Goal: Task Accomplishment & Management: Complete application form

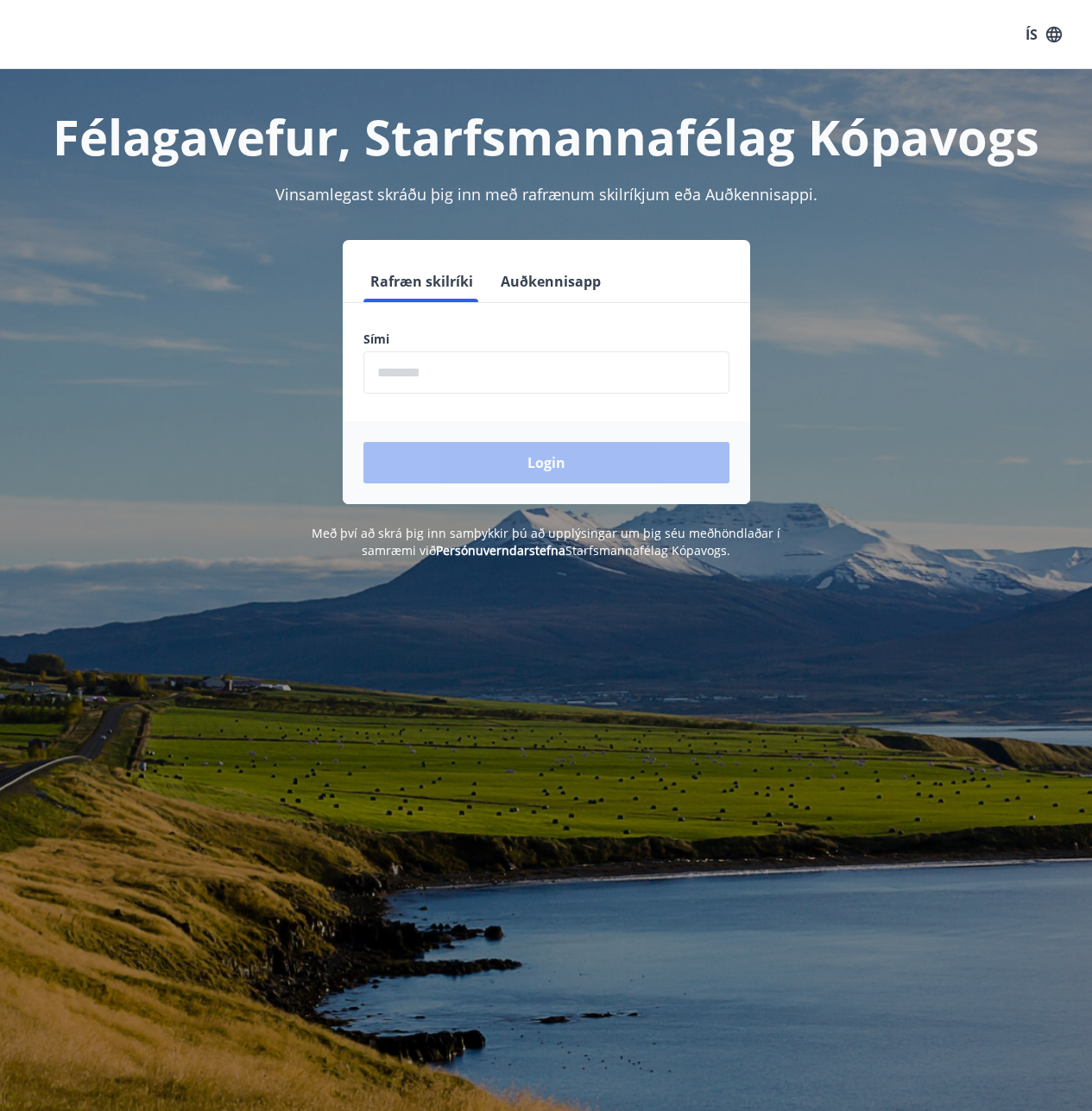
click at [442, 391] on input "phone" at bounding box center [546, 372] width 366 height 43
type input "********"
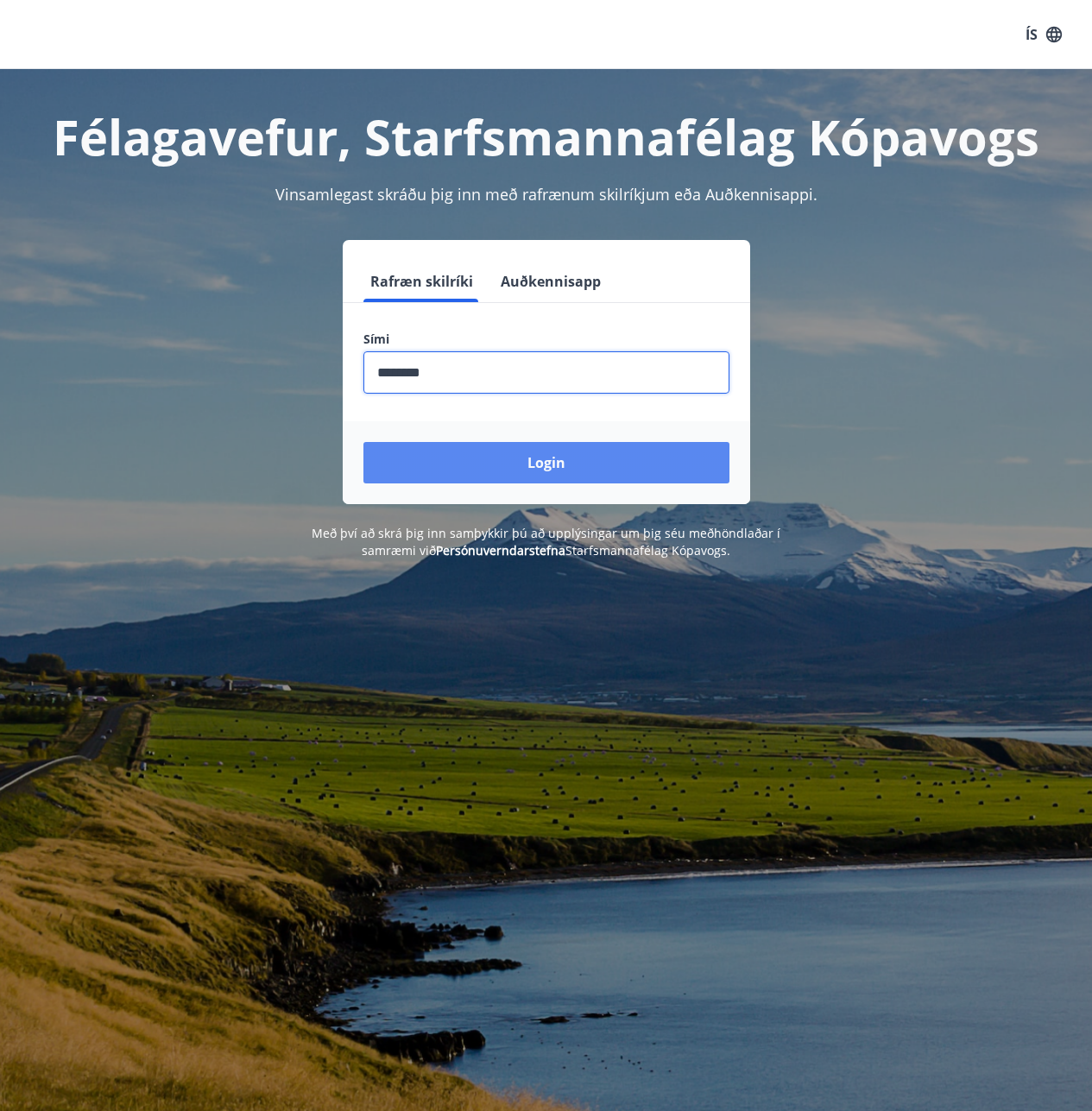
click at [490, 447] on button "Login" at bounding box center [546, 463] width 366 height 42
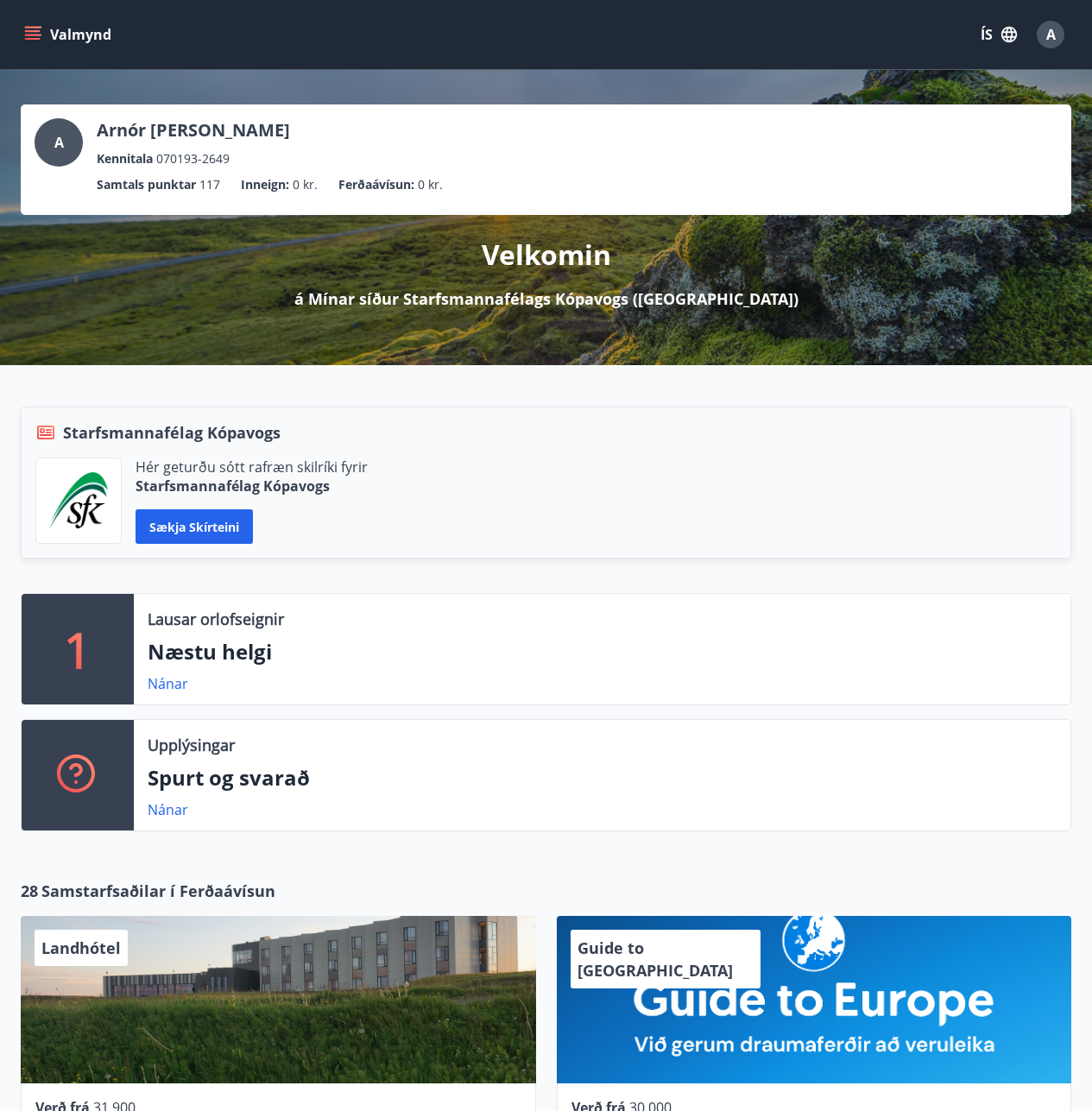
click at [28, 29] on icon "menu" at bounding box center [32, 34] width 17 height 17
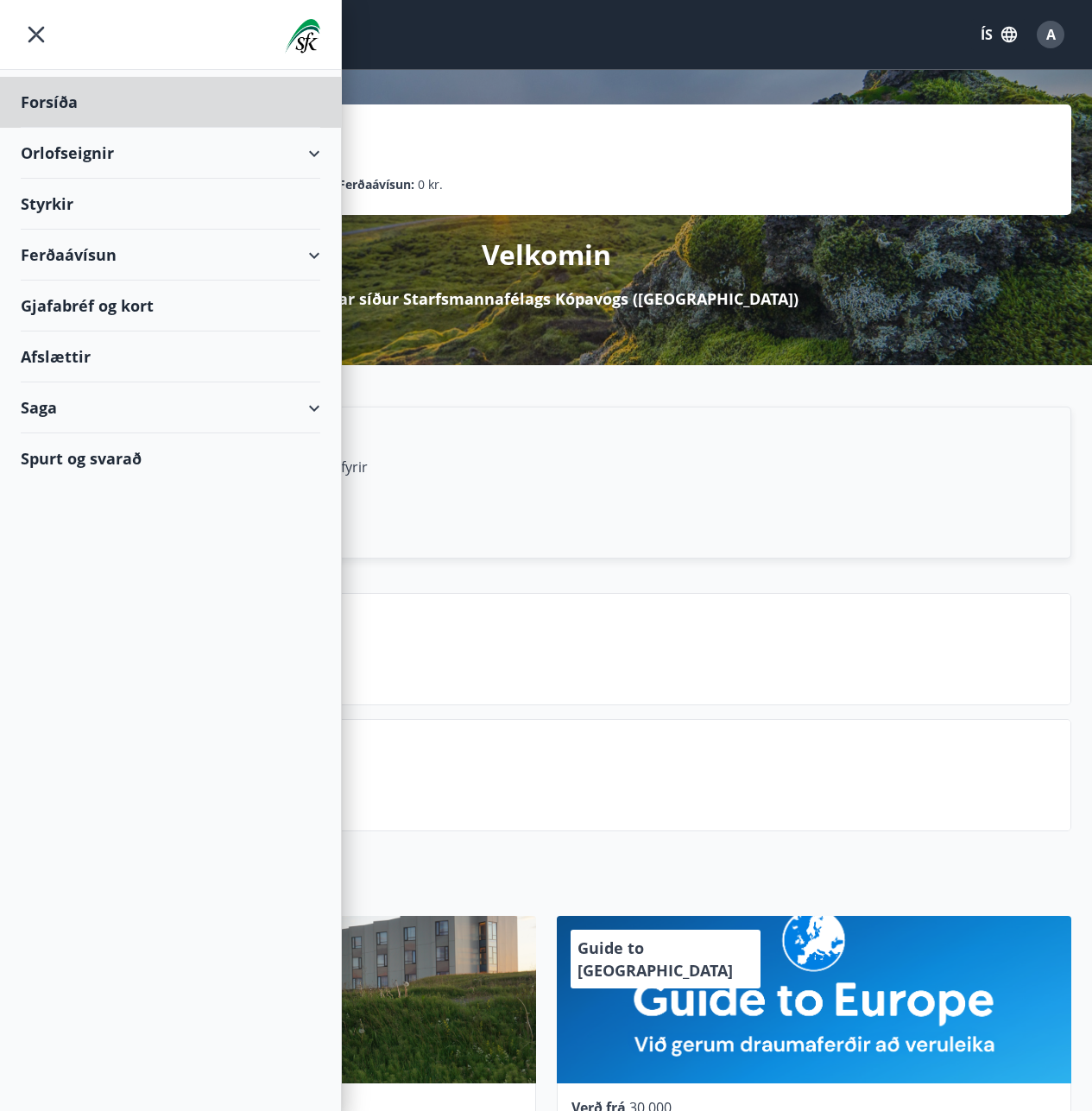
click at [34, 128] on div "Styrkir" at bounding box center [171, 102] width 300 height 51
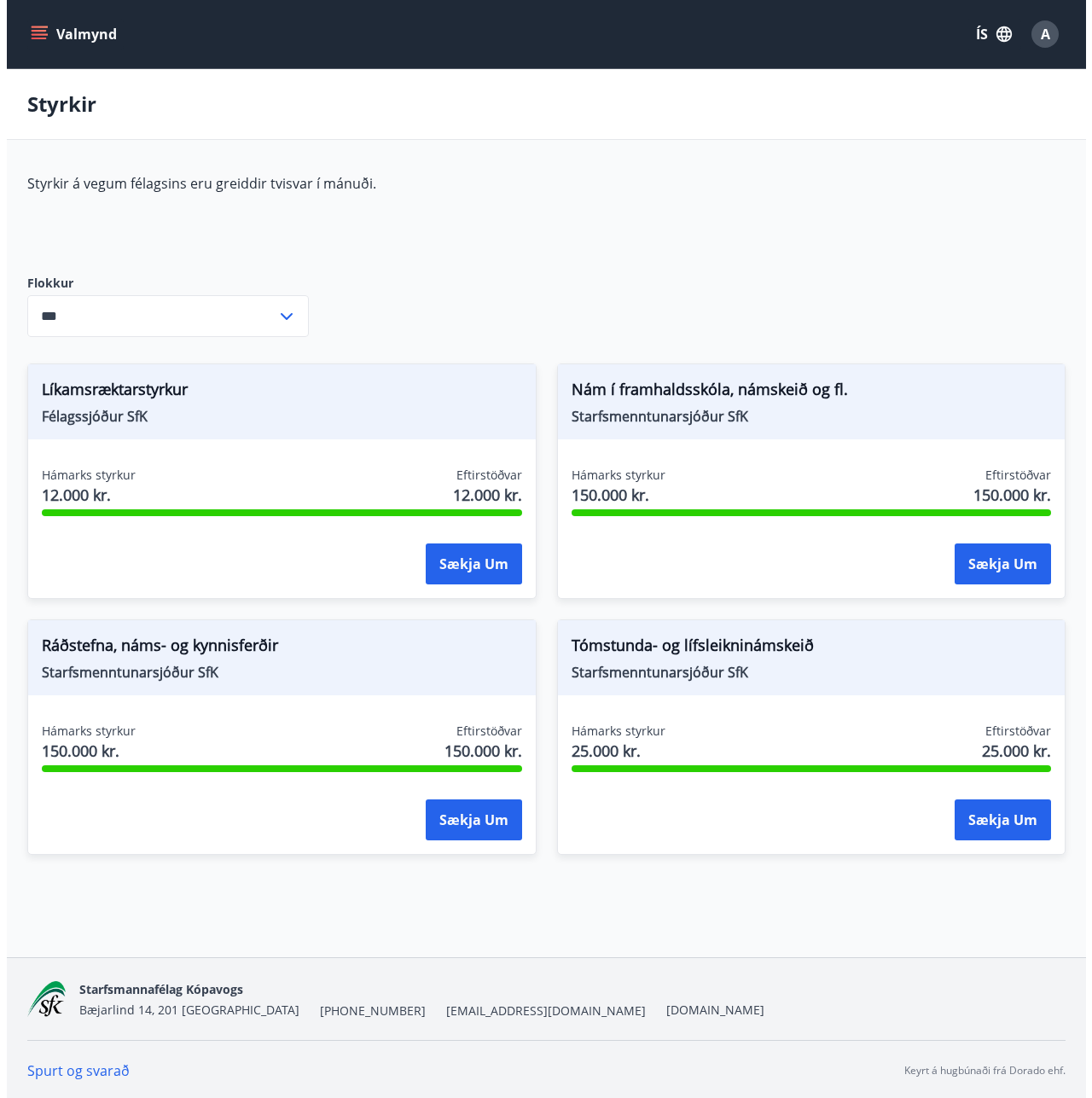
scroll to position [3, 0]
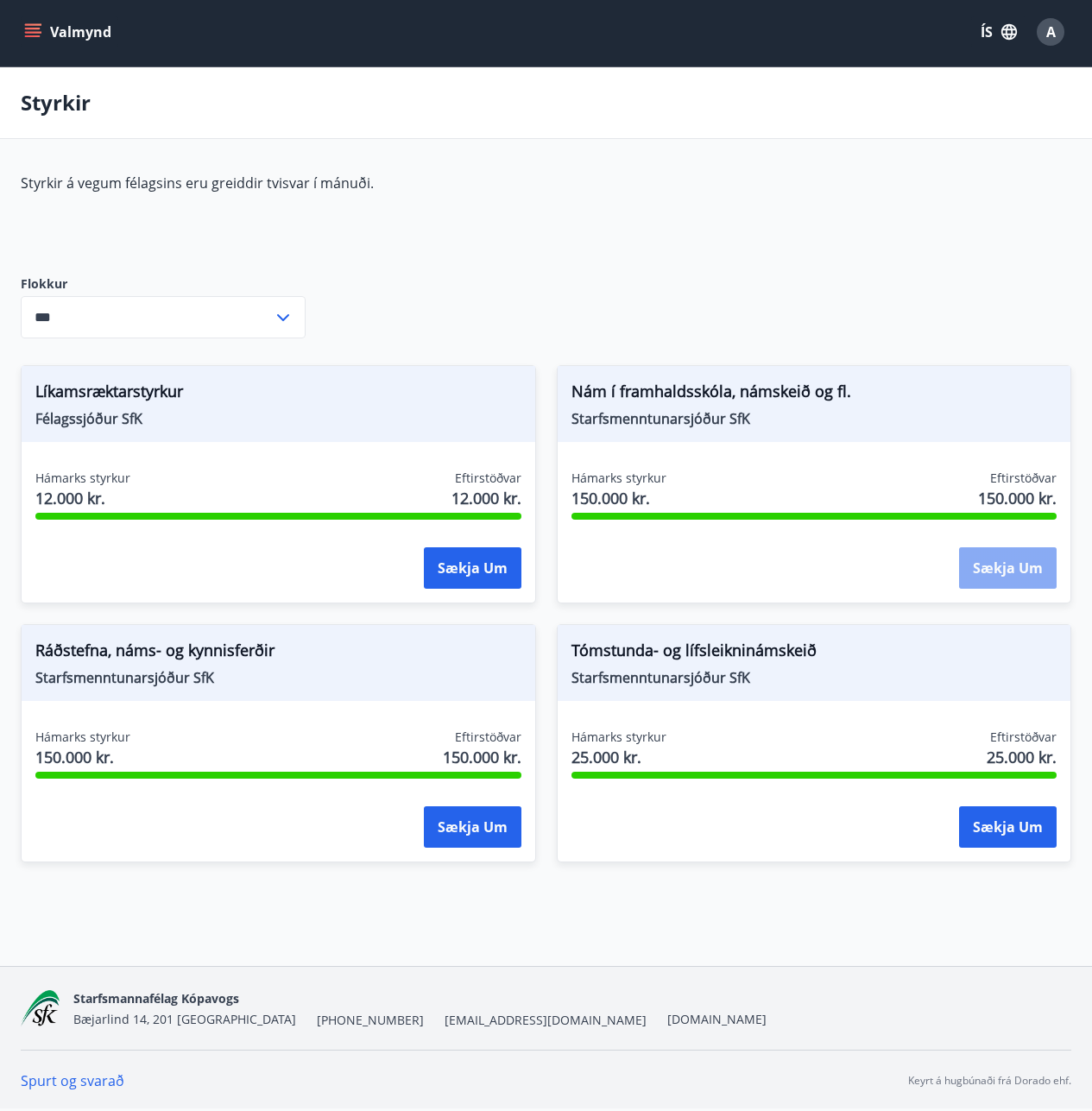
click at [1013, 569] on button "Sækja um" at bounding box center [1008, 568] width 98 height 42
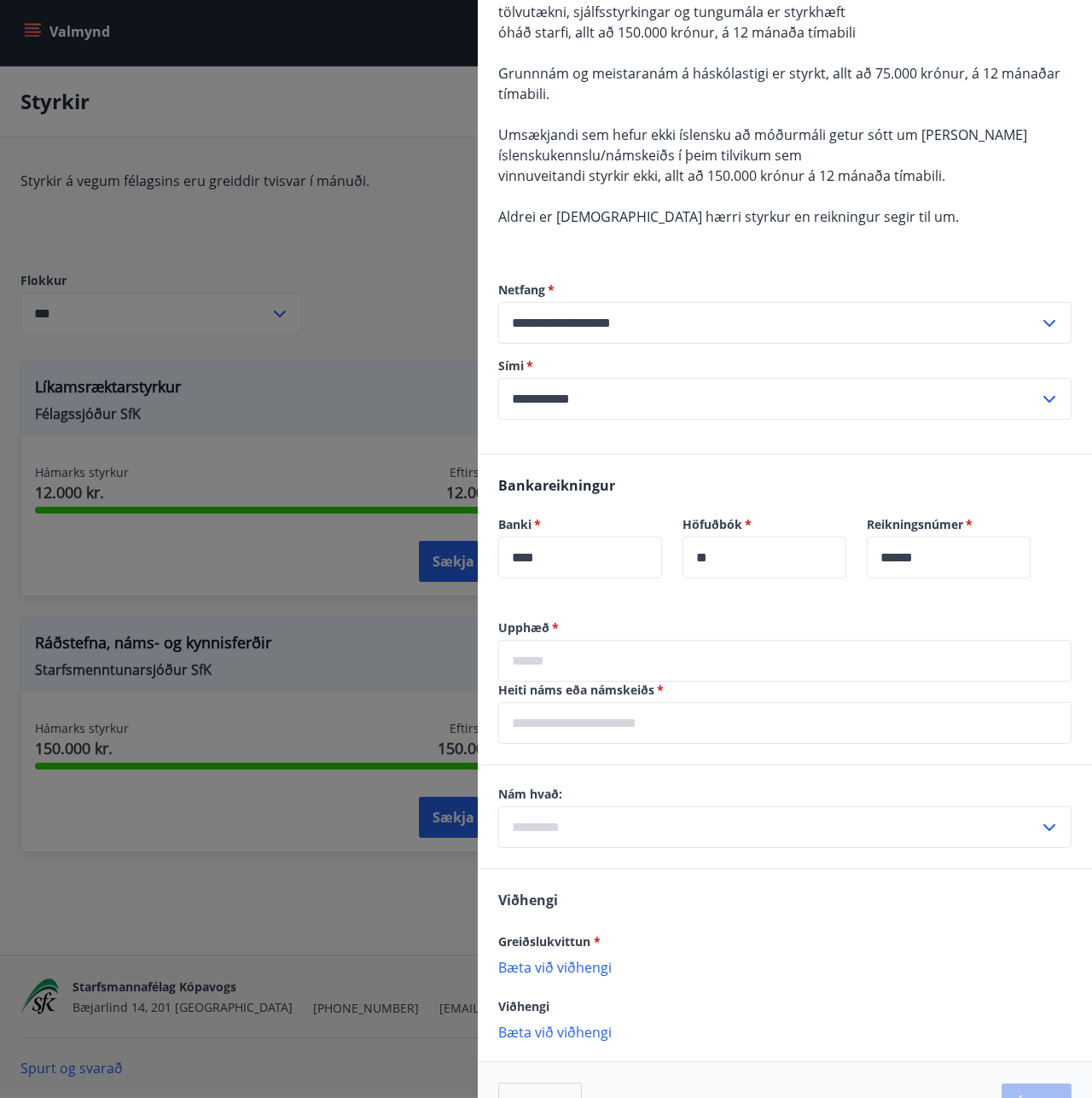
scroll to position [492, 0]
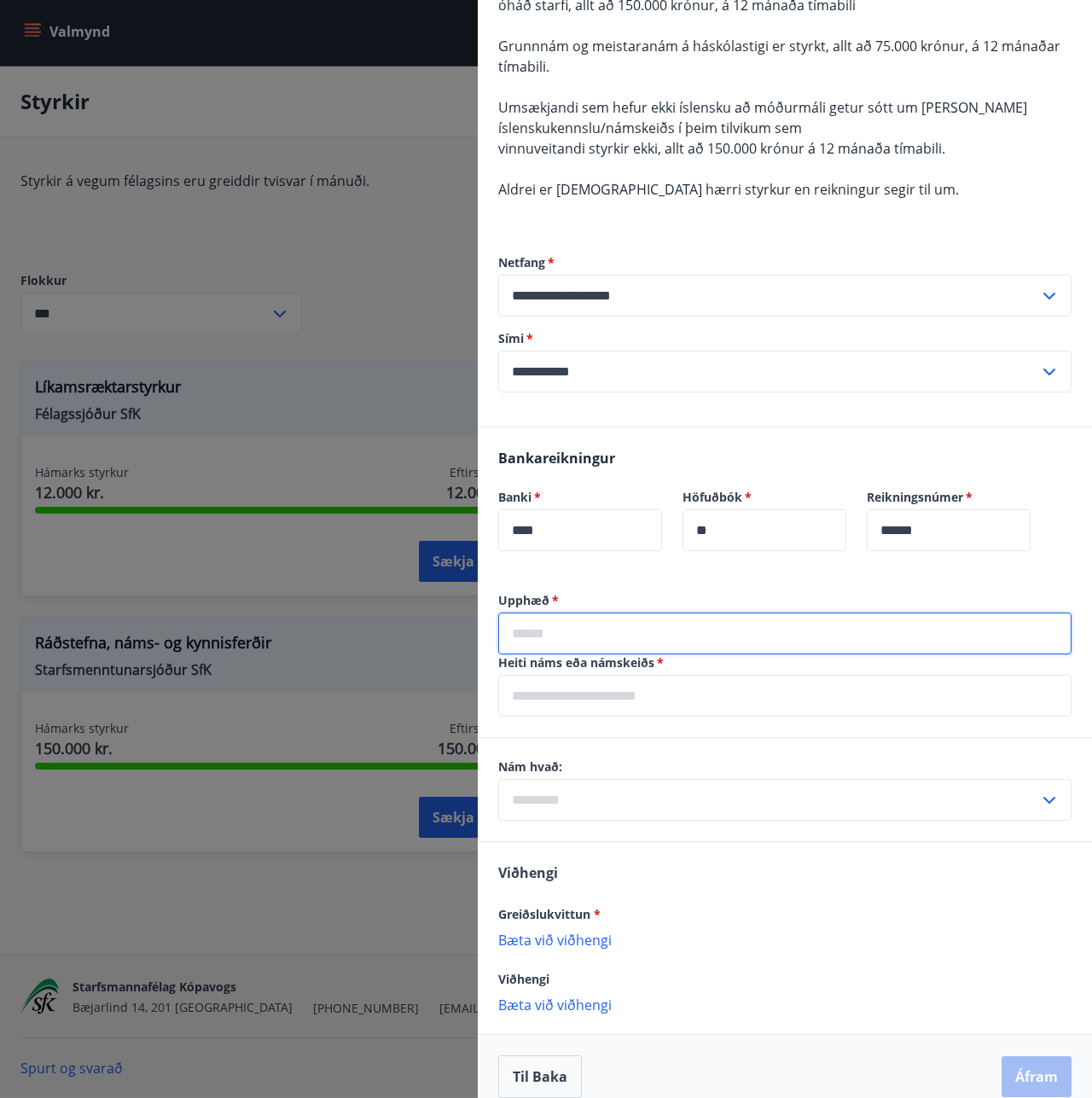
click at [739, 618] on input "text" at bounding box center [785, 633] width 574 height 42
type input "*****"
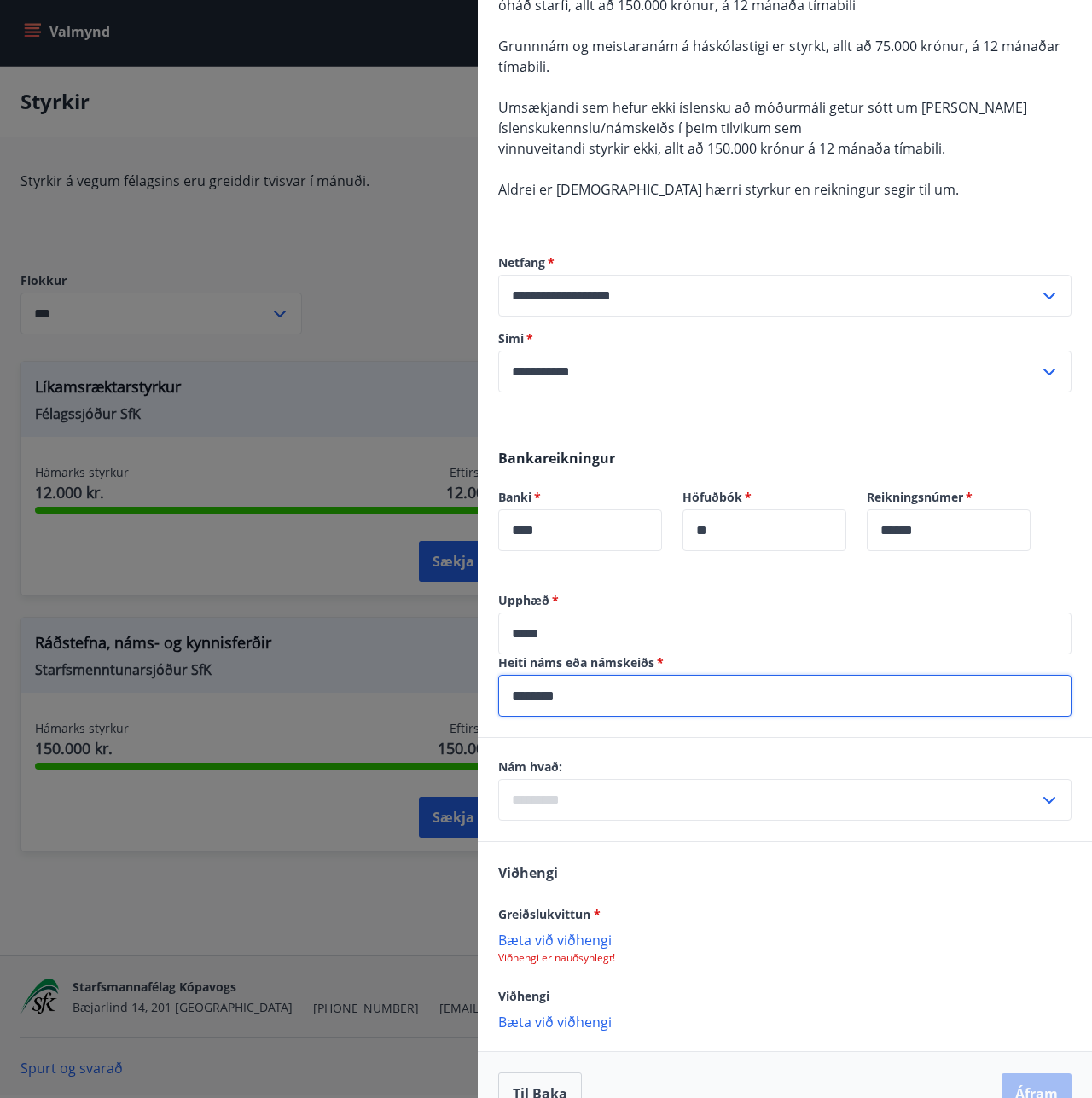
type input "********"
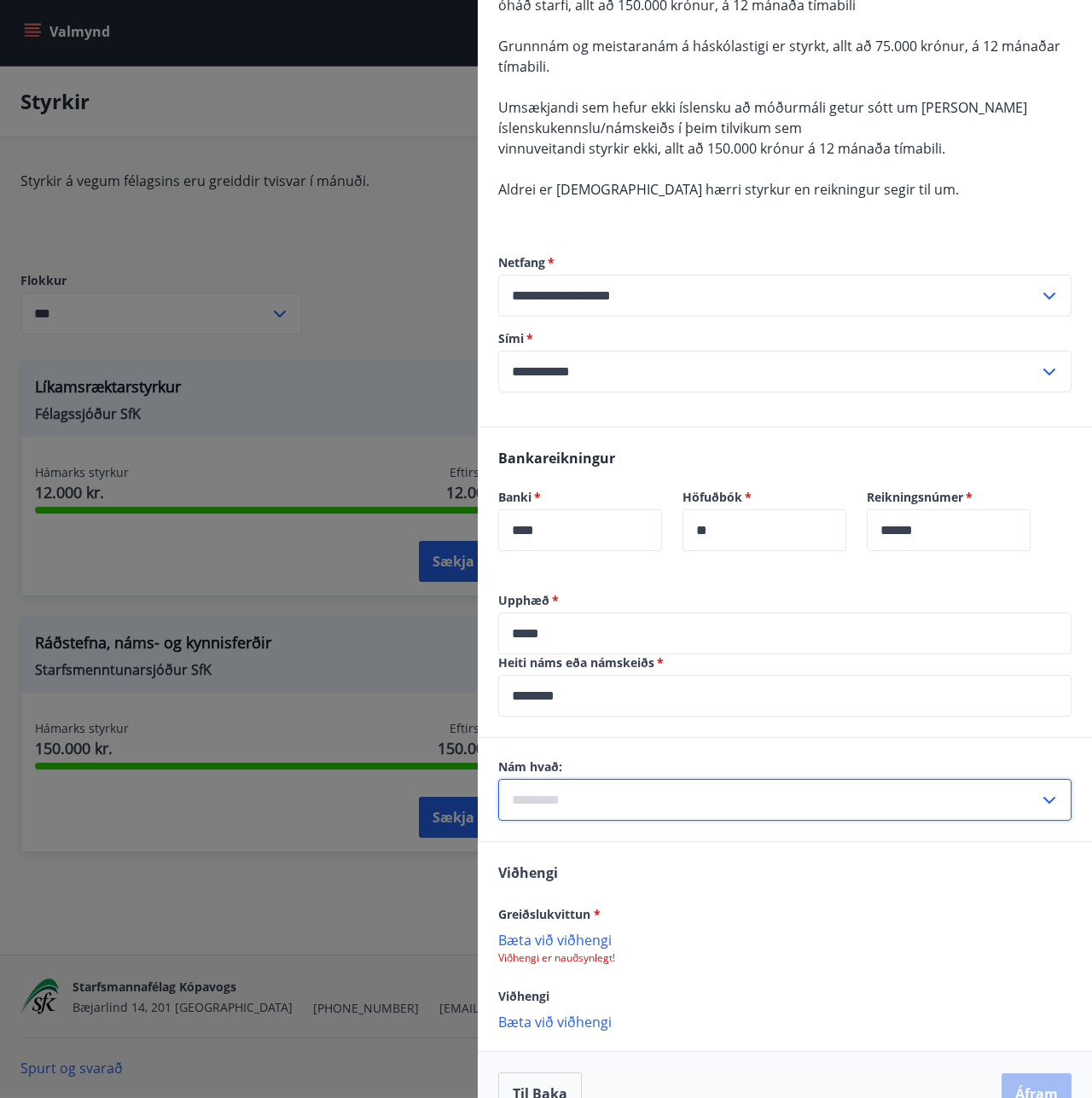
click at [812, 781] on input "text" at bounding box center [769, 800] width 541 height 42
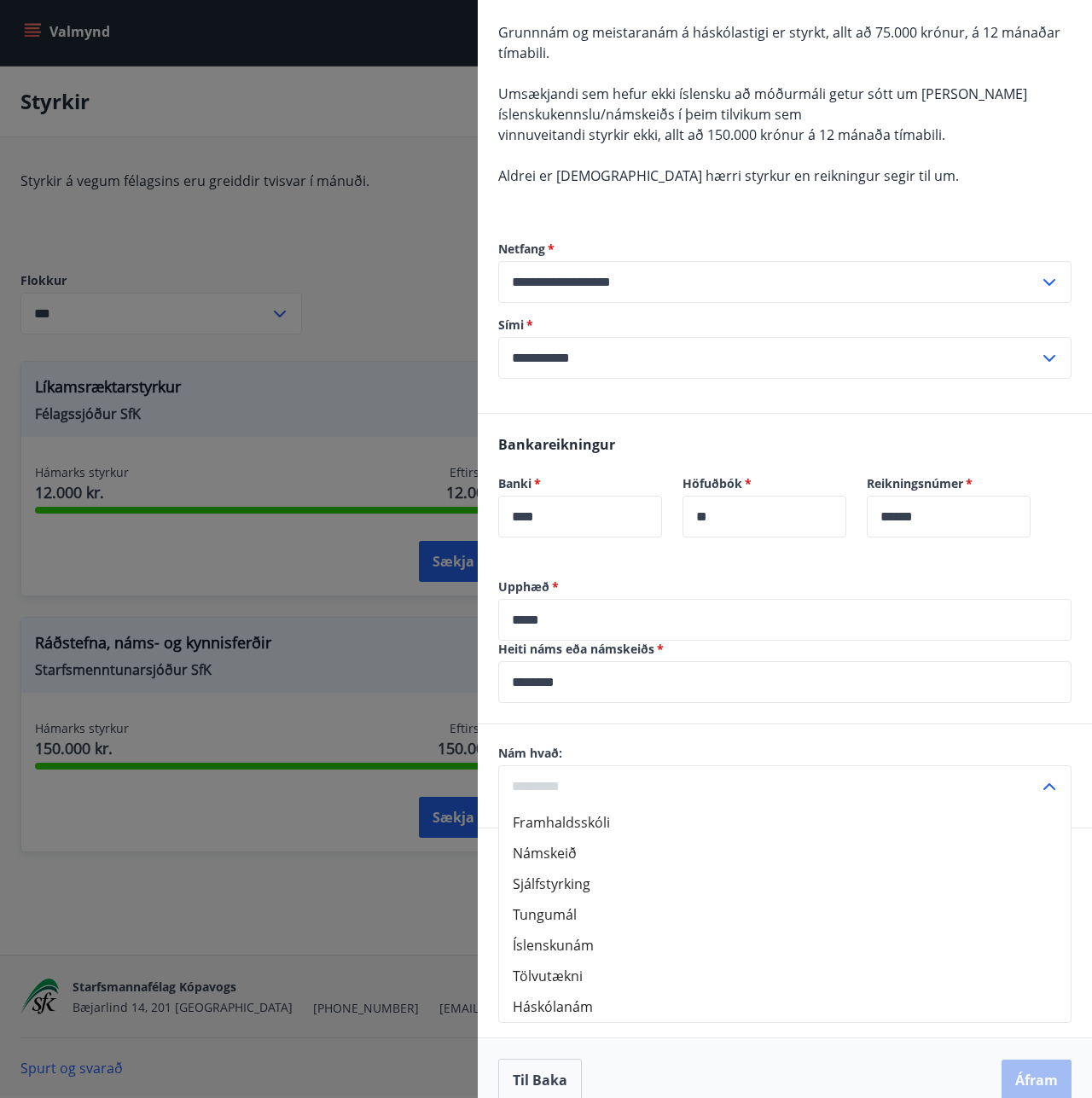
scroll to position [509, 0]
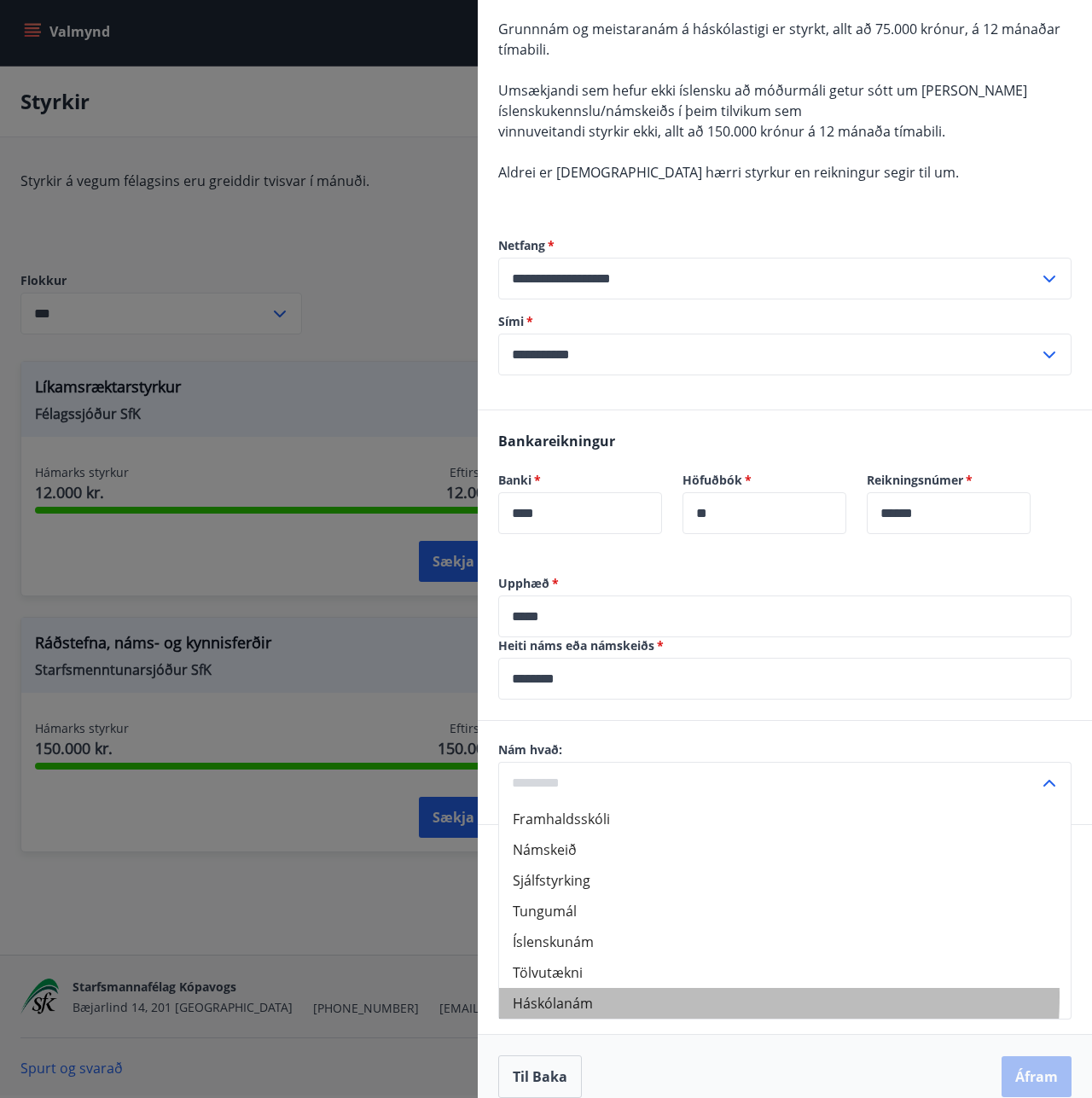
click at [636, 988] on li "Háskólanám" at bounding box center [785, 1003] width 572 height 31
type input "**********"
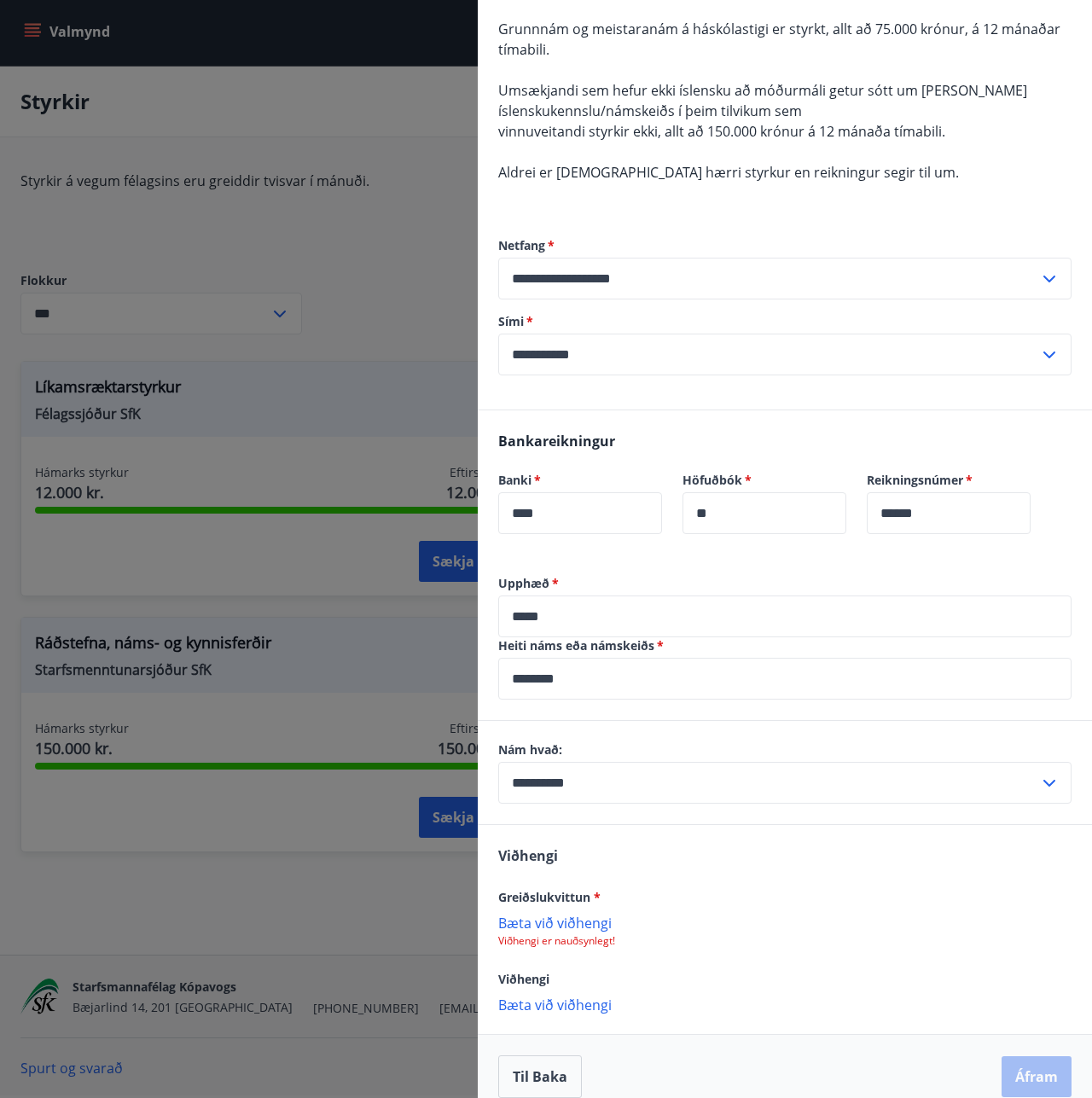
click at [554, 914] on p "Bæta við viðhengi" at bounding box center [785, 923] width 574 height 17
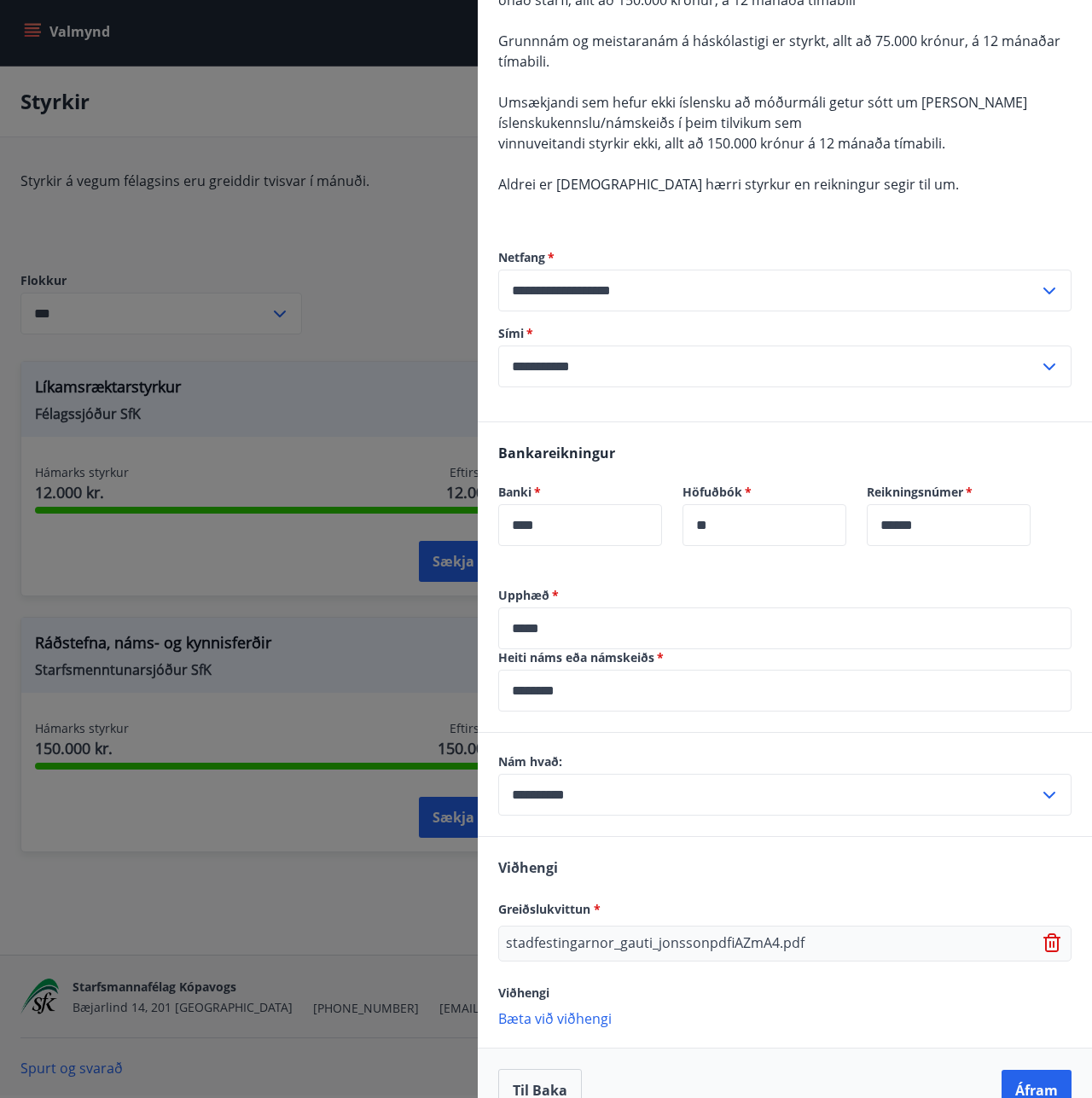
scroll to position [511, 0]
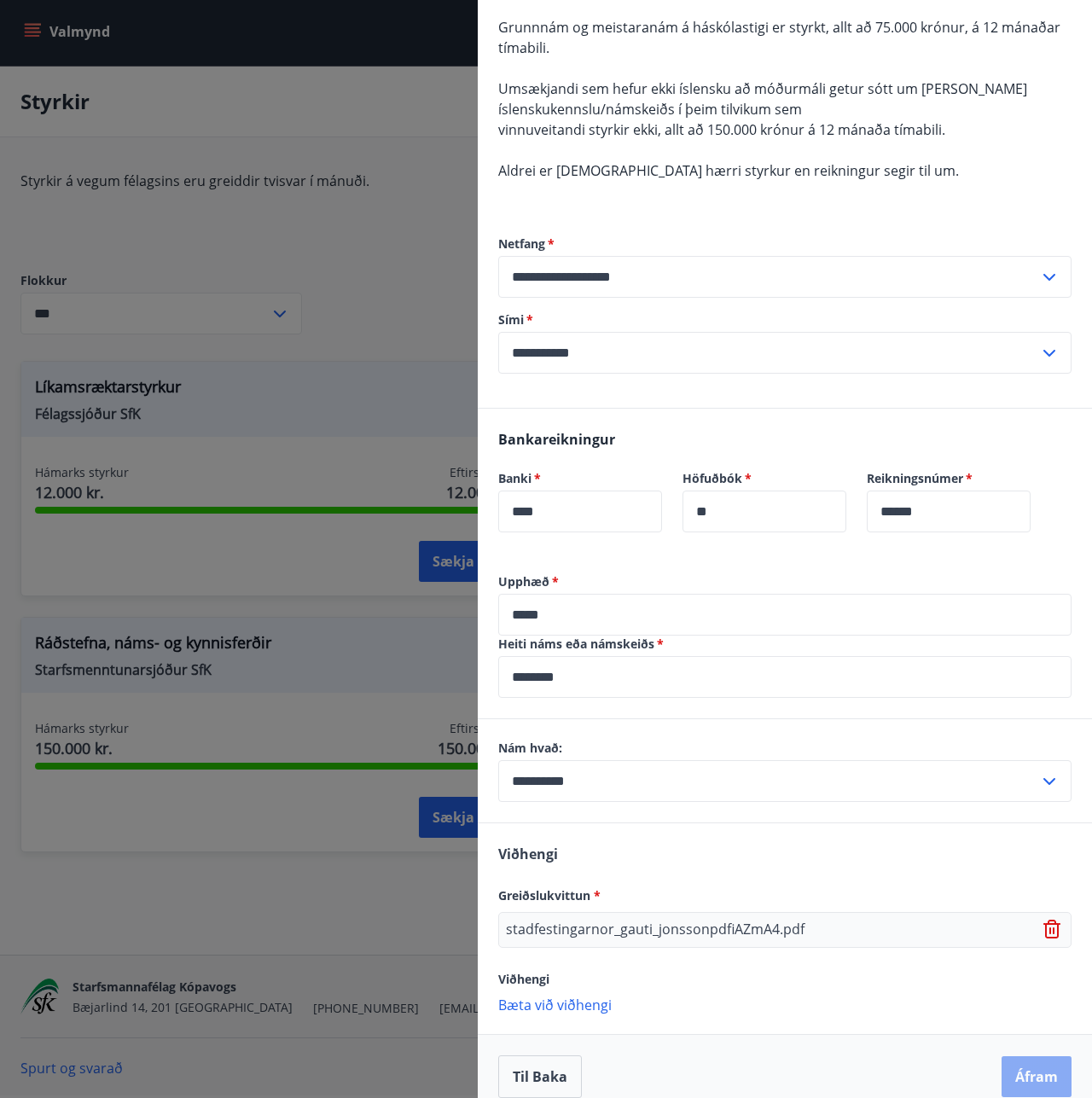
click at [1036, 1057] on button "Áfram" at bounding box center [1036, 1077] width 70 height 41
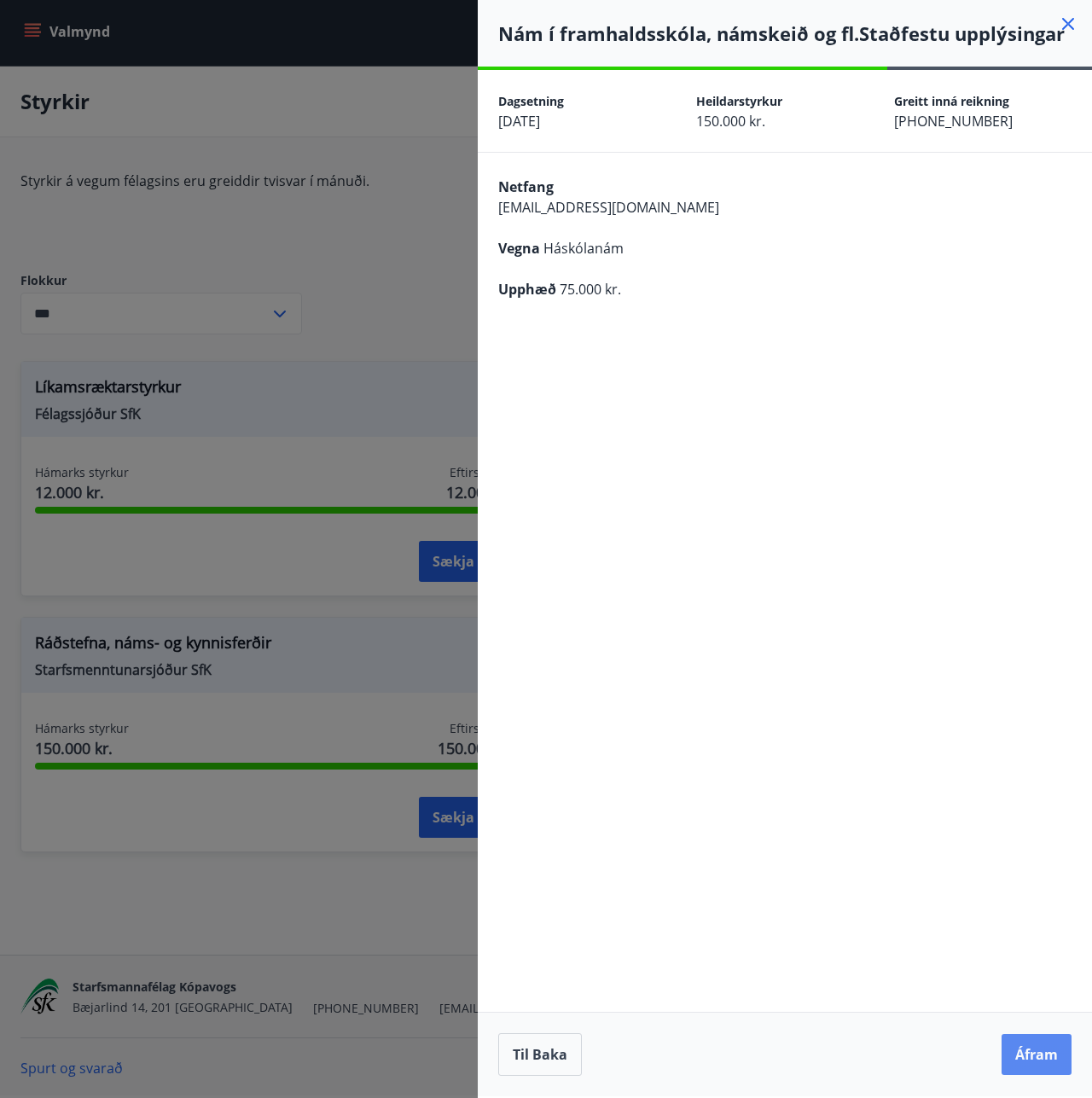
click at [1032, 1051] on button "Áfram" at bounding box center [1036, 1055] width 70 height 41
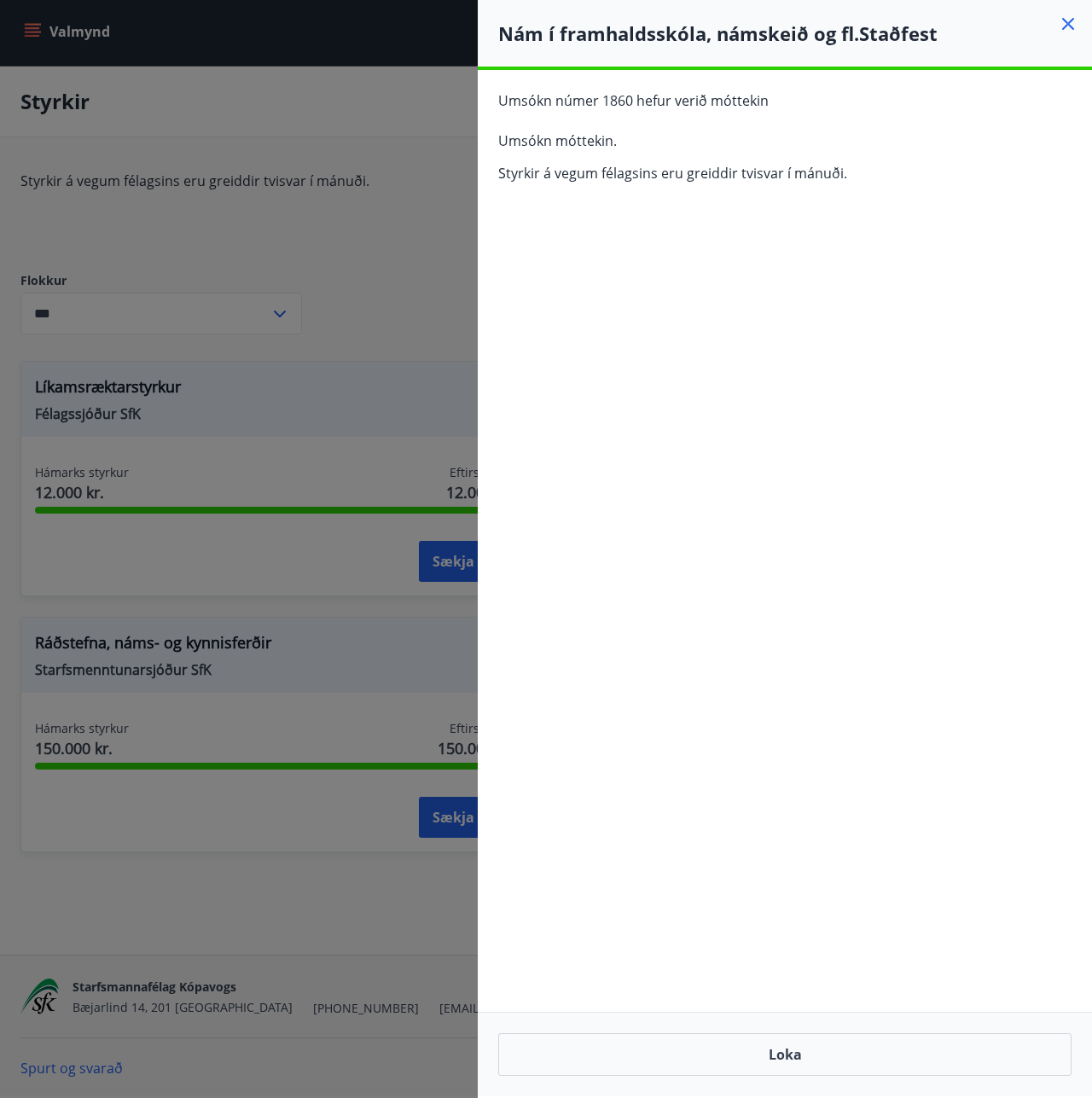
click at [1067, 23] on icon at bounding box center [1068, 23] width 12 height 12
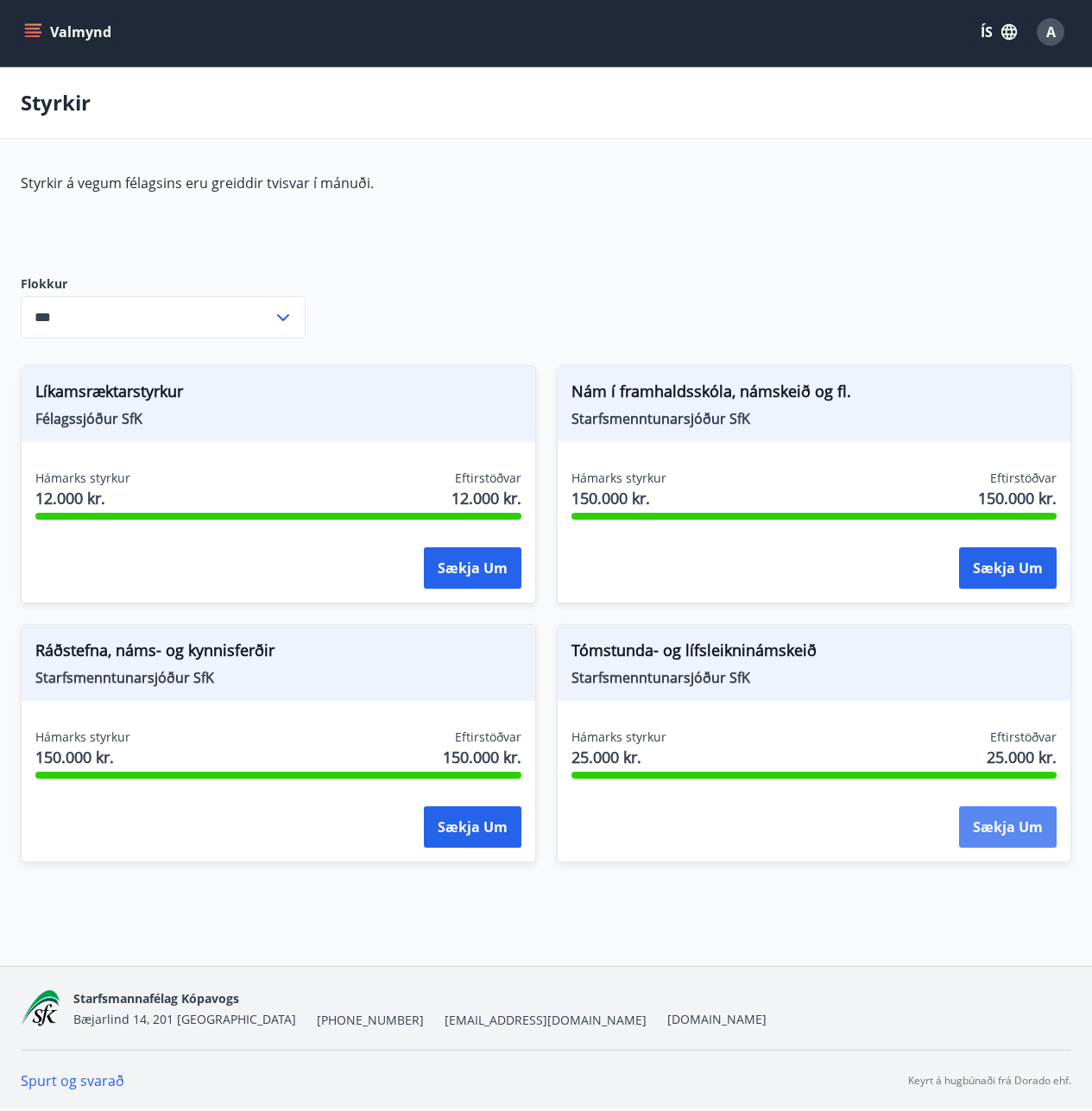
click at [1032, 814] on button "Sækja um" at bounding box center [1008, 827] width 98 height 42
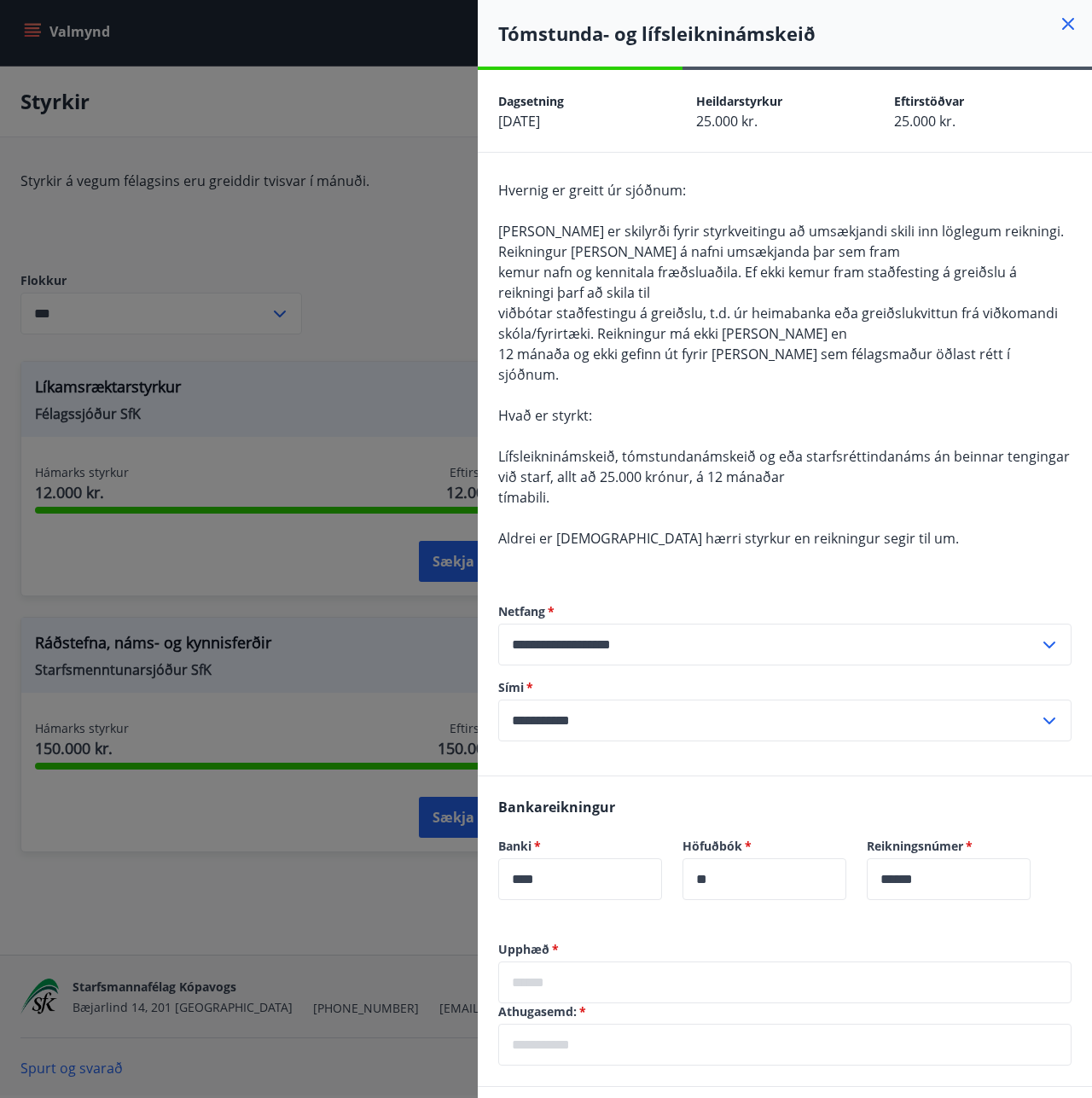
click at [1062, 29] on icon at bounding box center [1068, 23] width 12 height 12
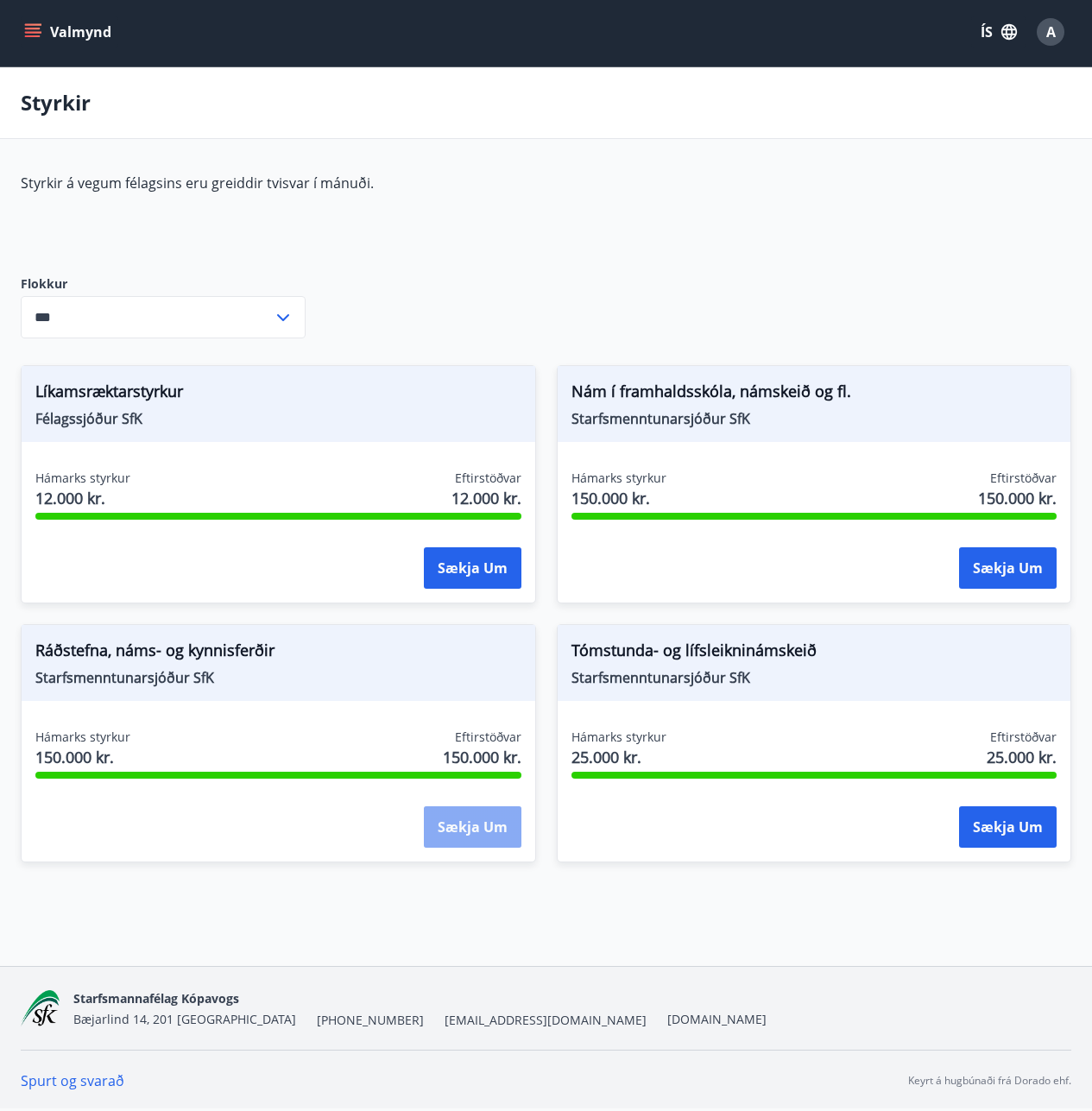
click at [466, 822] on button "Sækja um" at bounding box center [472, 827] width 98 height 42
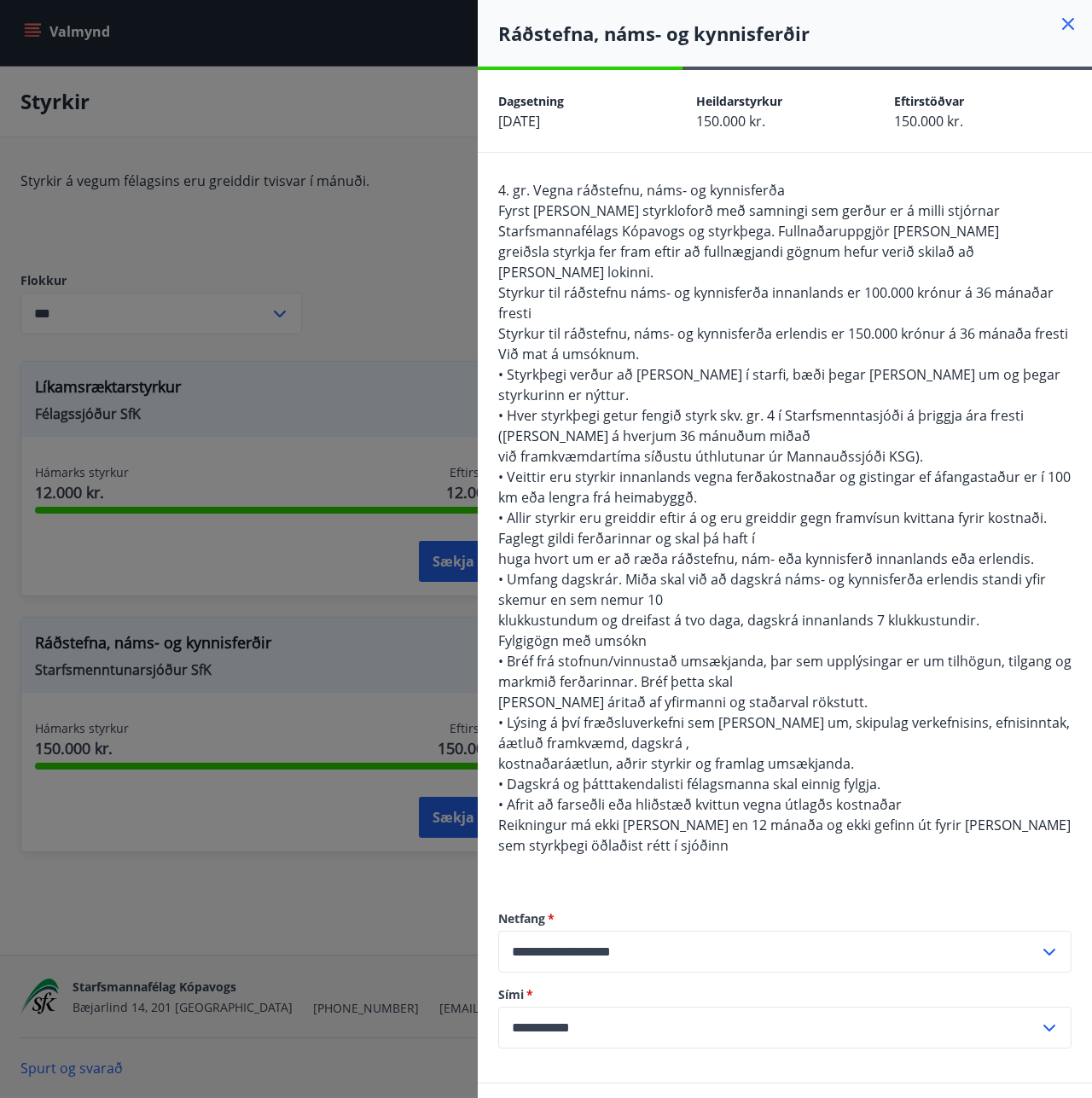
click at [1062, 26] on icon at bounding box center [1068, 23] width 12 height 12
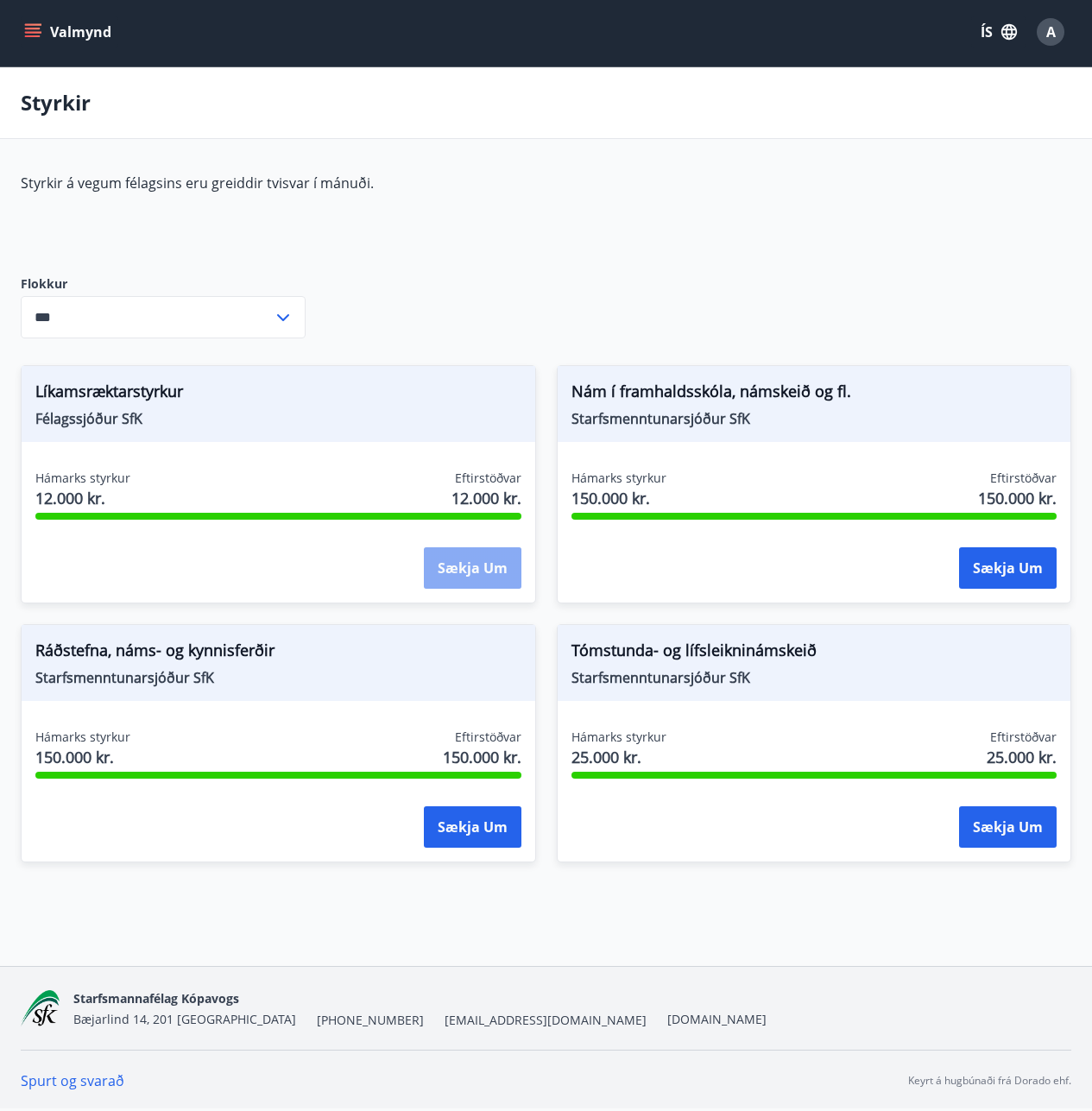
click at [476, 548] on button "Sækja um" at bounding box center [472, 568] width 98 height 42
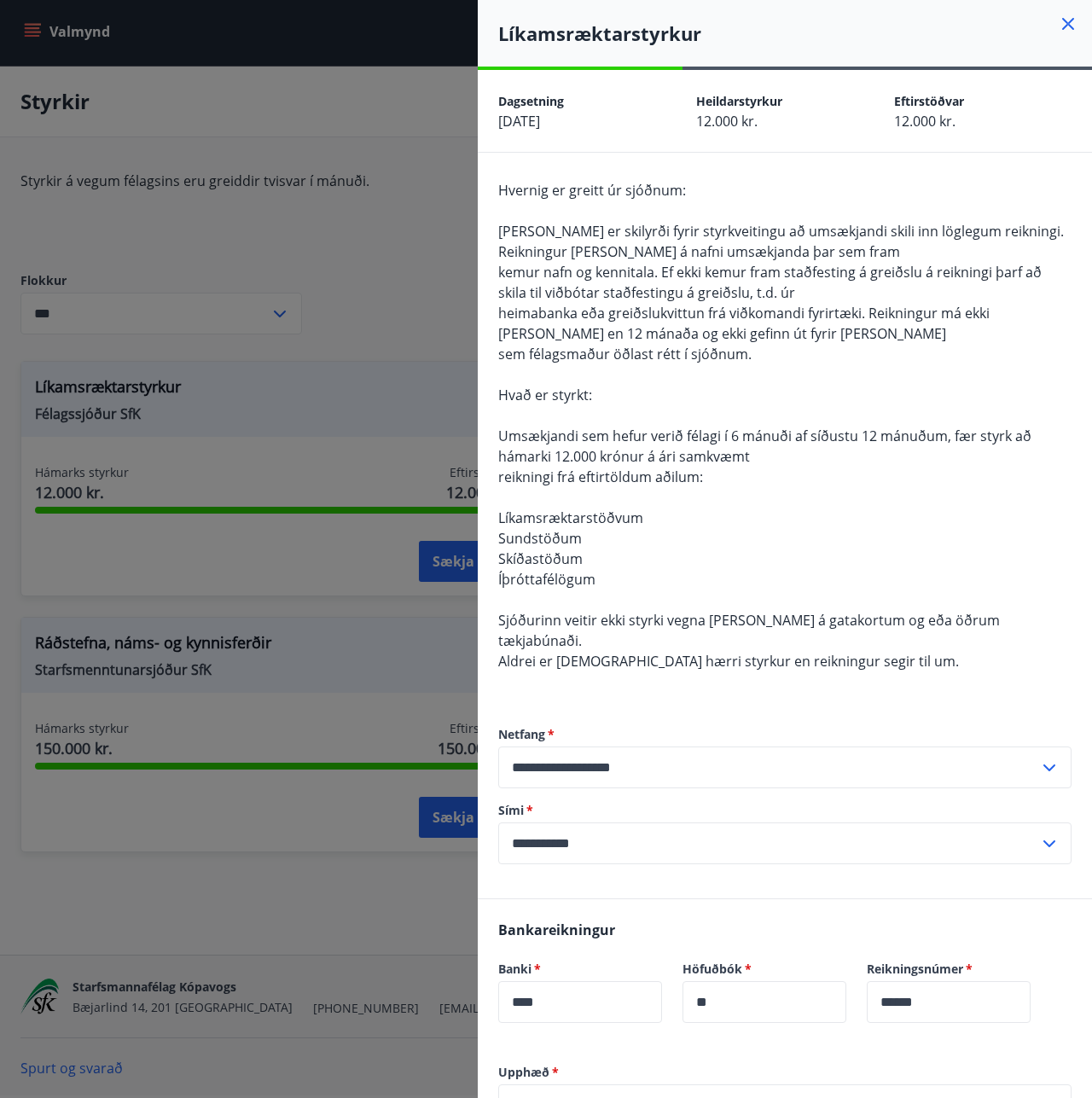
click at [1058, 29] on icon at bounding box center [1069, 24] width 21 height 21
